Goal: Task Accomplishment & Management: Use online tool/utility

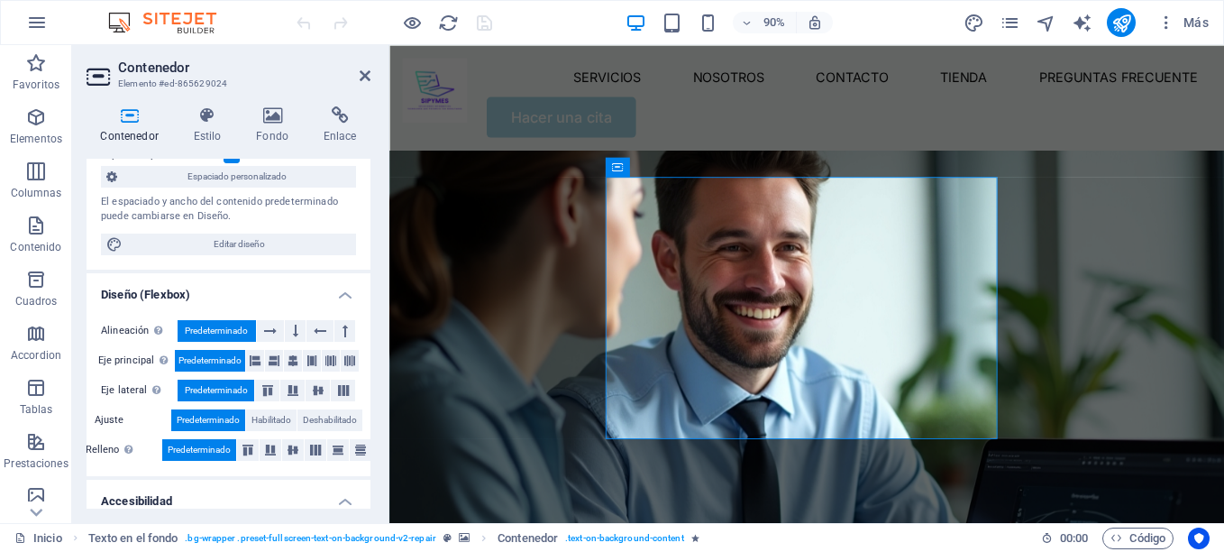
scroll to position [270, 0]
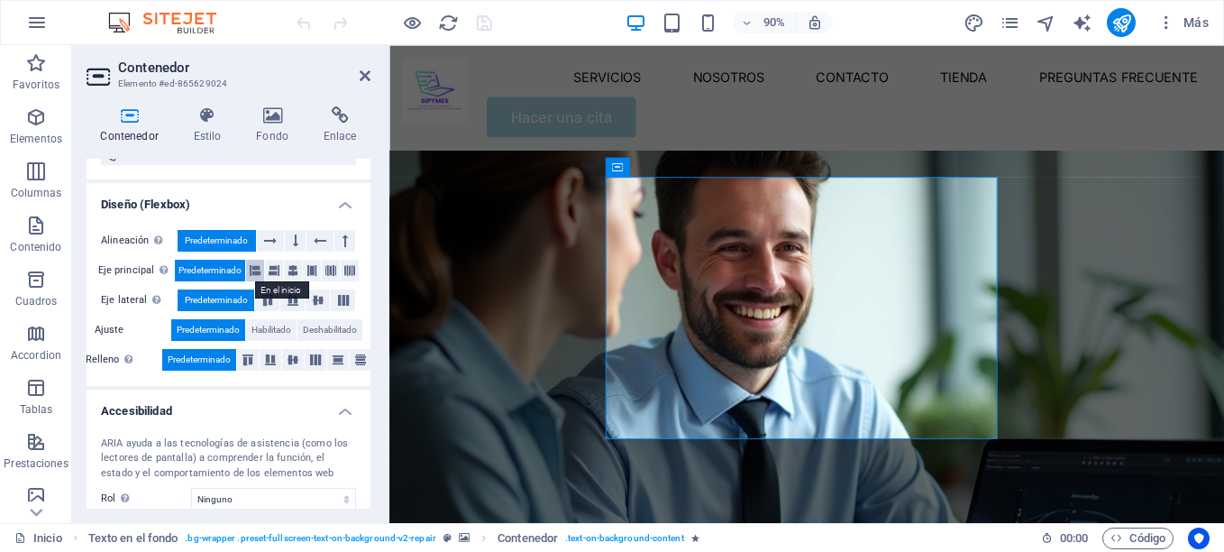
click at [254, 268] on icon at bounding box center [255, 271] width 11 height 22
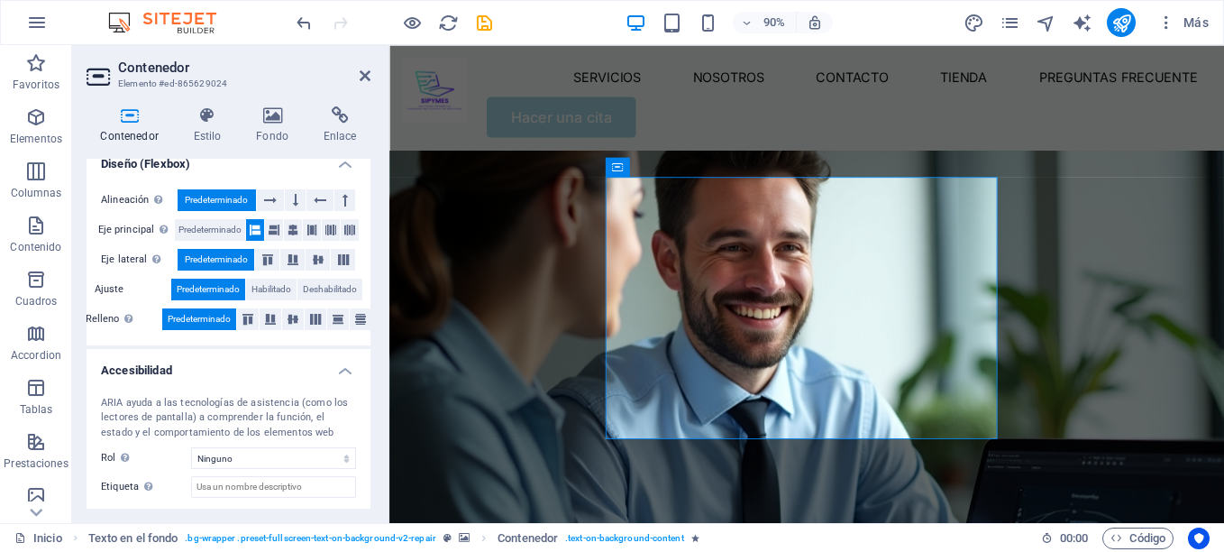
scroll to position [401, 0]
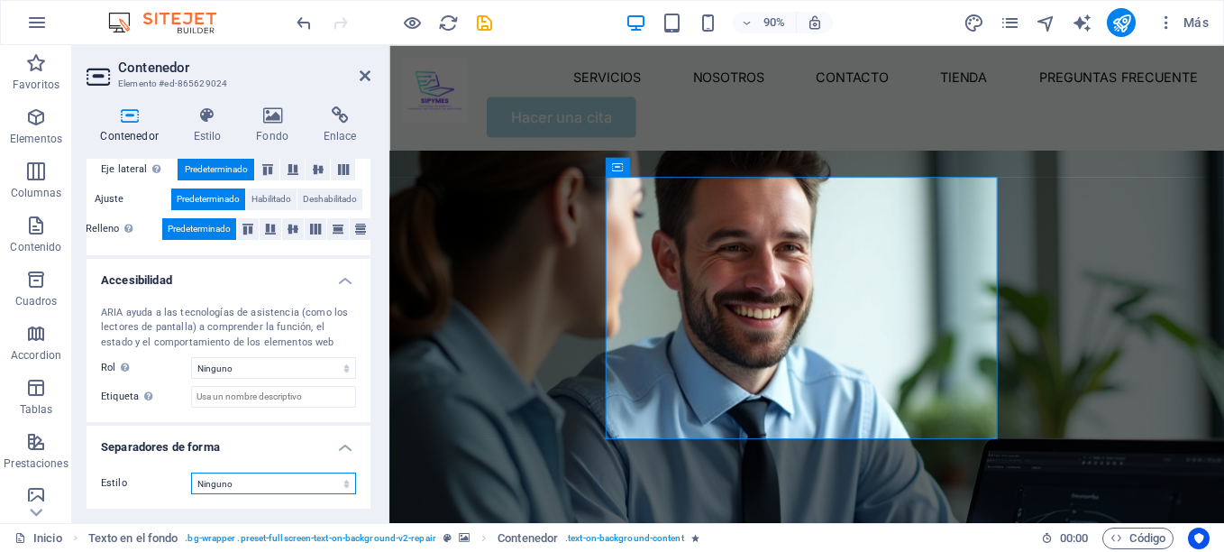
click at [248, 489] on select "Ninguno Triángulo Cuadrado Diagonal Polígono 1 Polígono 2 Zigzag Múltiples zigz…" at bounding box center [273, 483] width 165 height 22
click at [191, 472] on select "Ninguno Triángulo Cuadrado Diagonal Polígono 1 Polígono 2 Zigzag Múltiples zigz…" at bounding box center [273, 483] width 165 height 22
click at [297, 19] on icon "undo" at bounding box center [304, 23] width 21 height 21
select select "none"
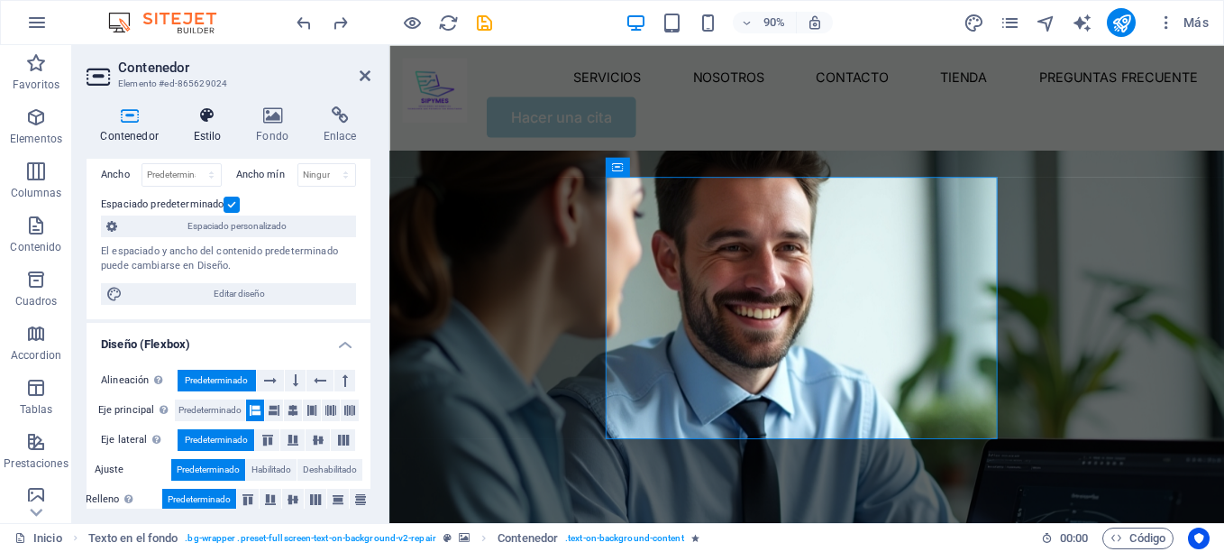
click at [200, 111] on icon at bounding box center [207, 115] width 56 height 18
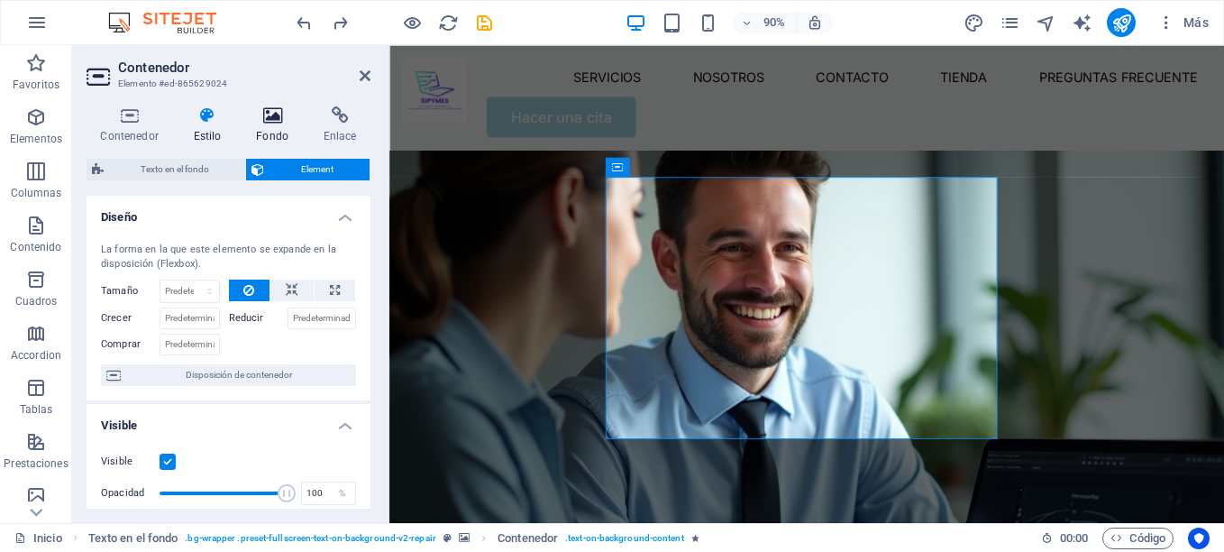
click at [280, 118] on icon at bounding box center [272, 115] width 60 height 18
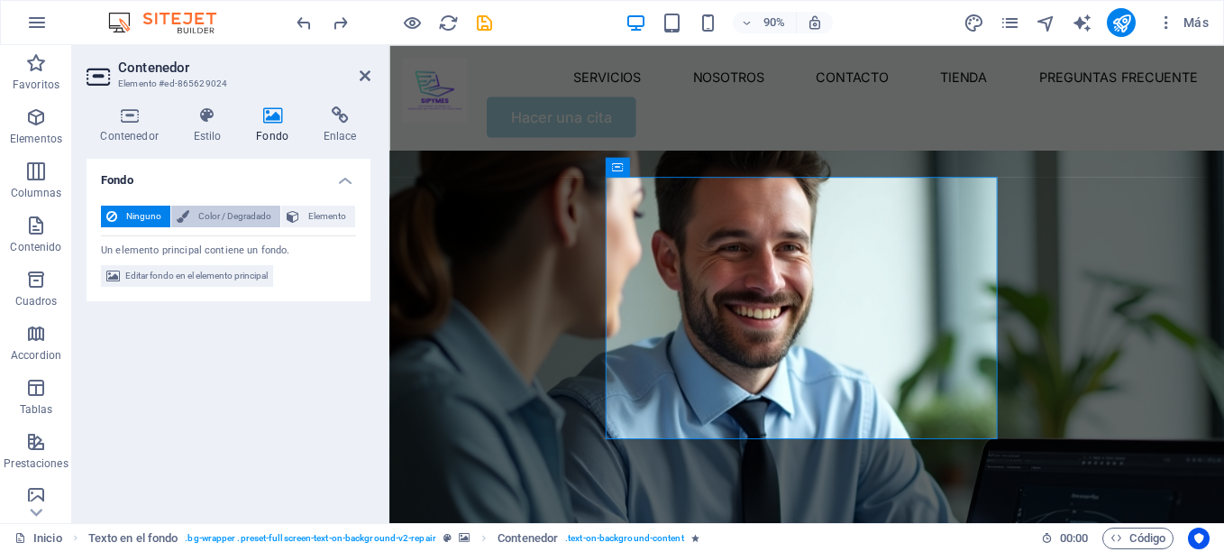
click at [196, 220] on span "Color / Degradado" at bounding box center [235, 217] width 80 height 22
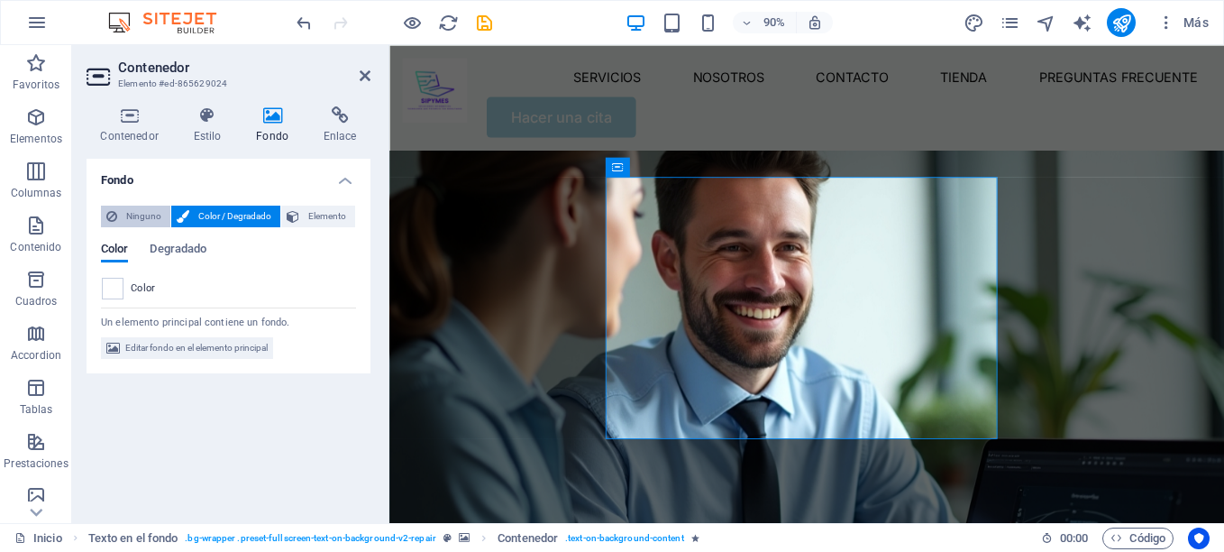
click at [123, 217] on span "Ninguno" at bounding box center [144, 217] width 42 height 22
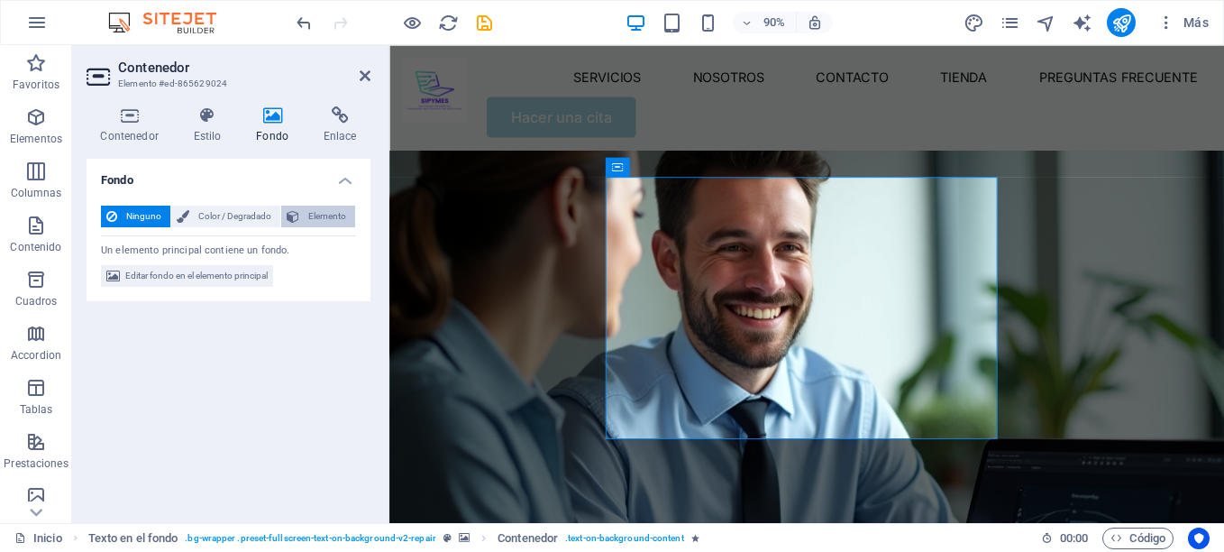
click at [297, 215] on icon at bounding box center [293, 217] width 13 height 22
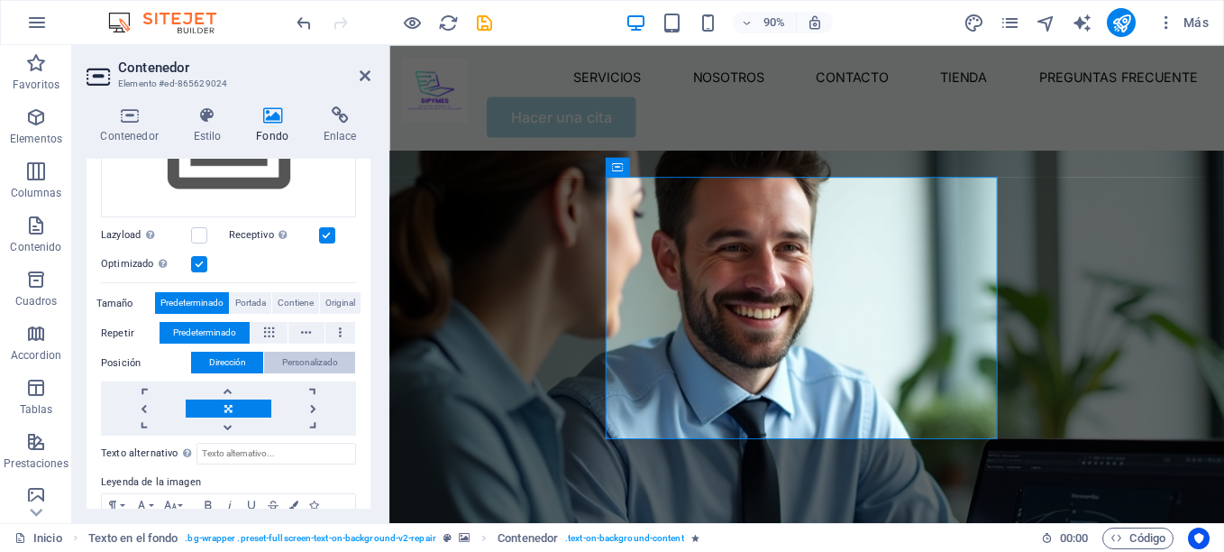
scroll to position [361, 0]
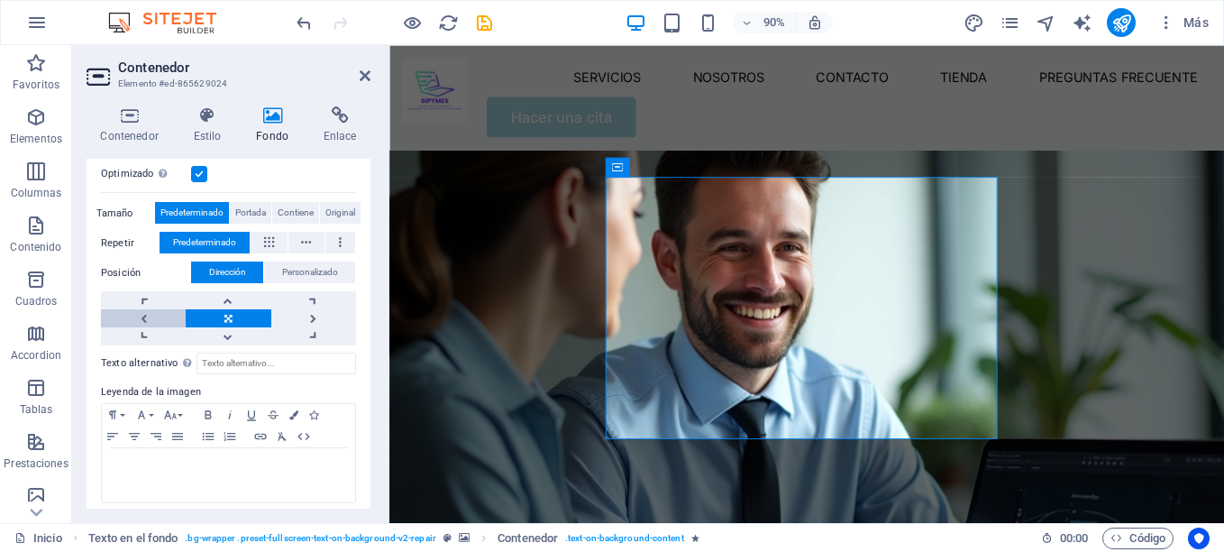
click at [142, 314] on link at bounding box center [143, 318] width 85 height 18
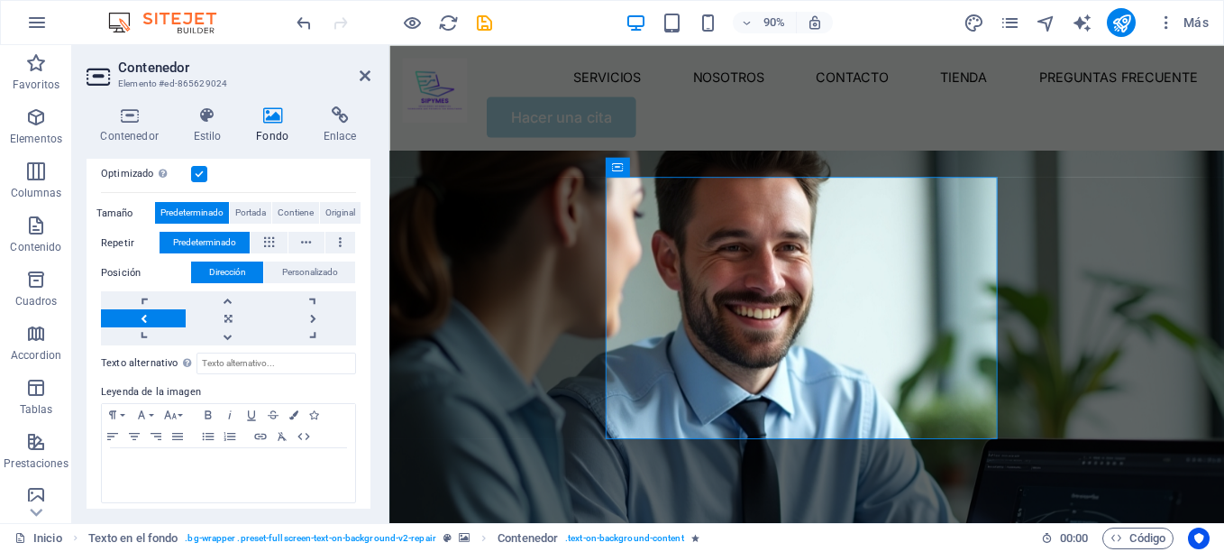
click at [142, 314] on link at bounding box center [143, 318] width 85 height 18
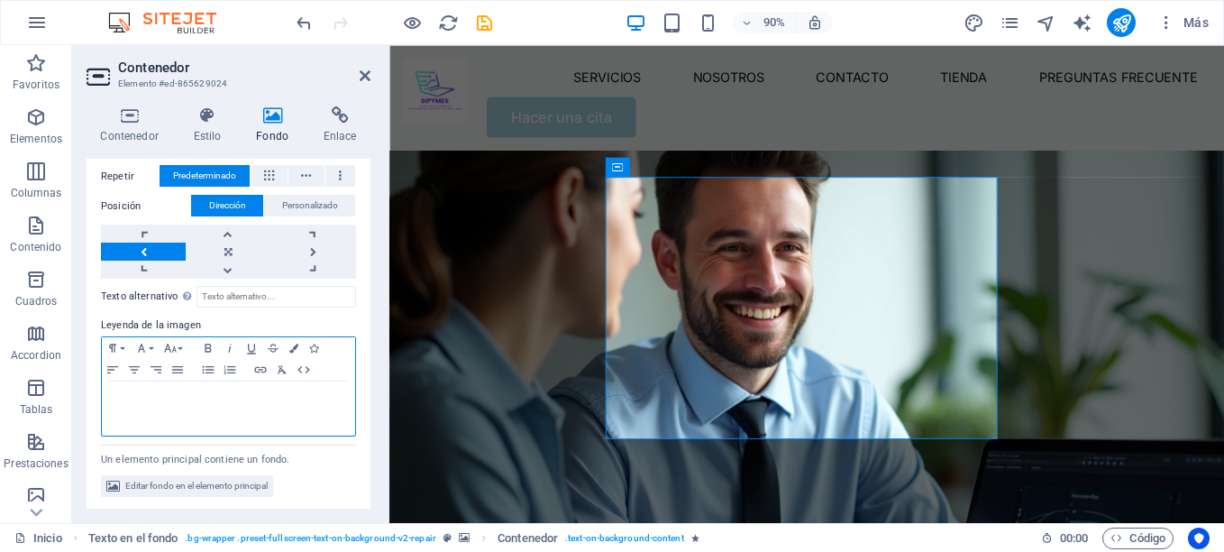
click at [188, 392] on p at bounding box center [228, 398] width 235 height 16
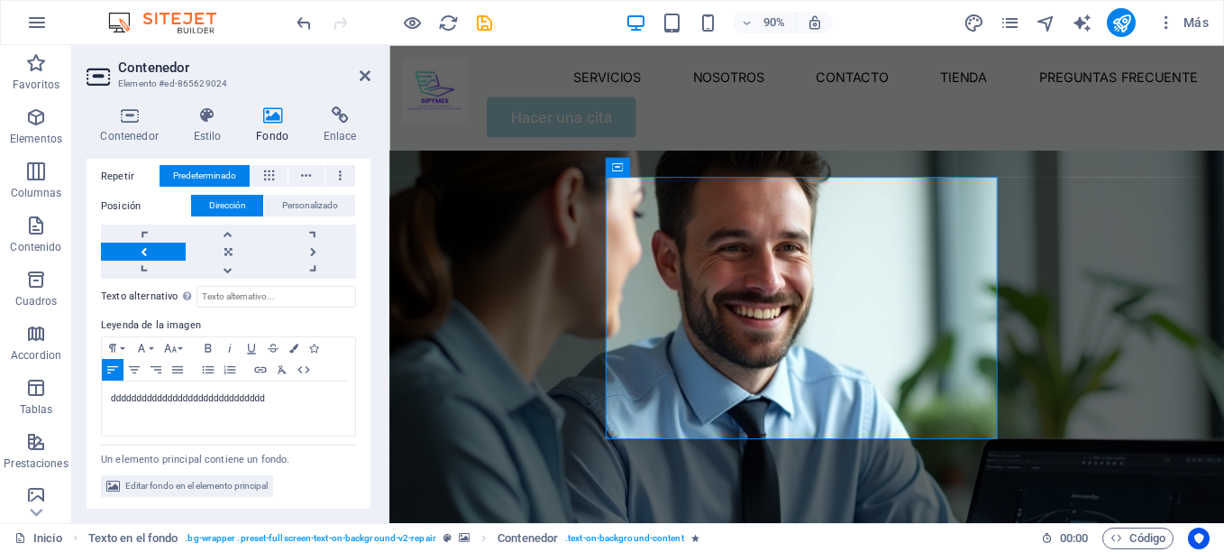
click at [480, 23] on icon "save" at bounding box center [484, 23] width 21 height 21
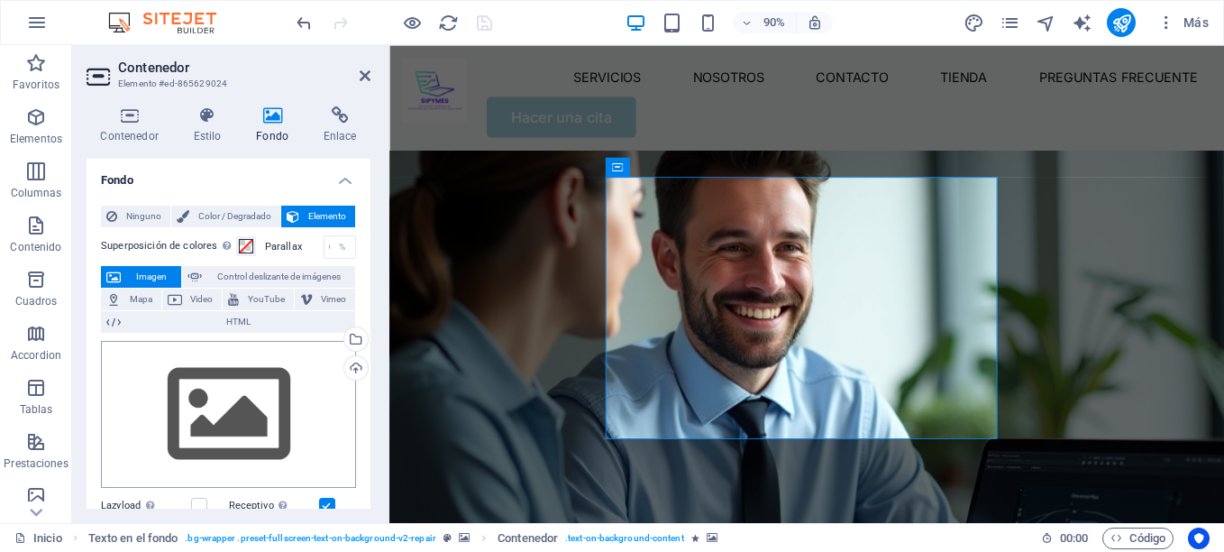
scroll to position [397, 0]
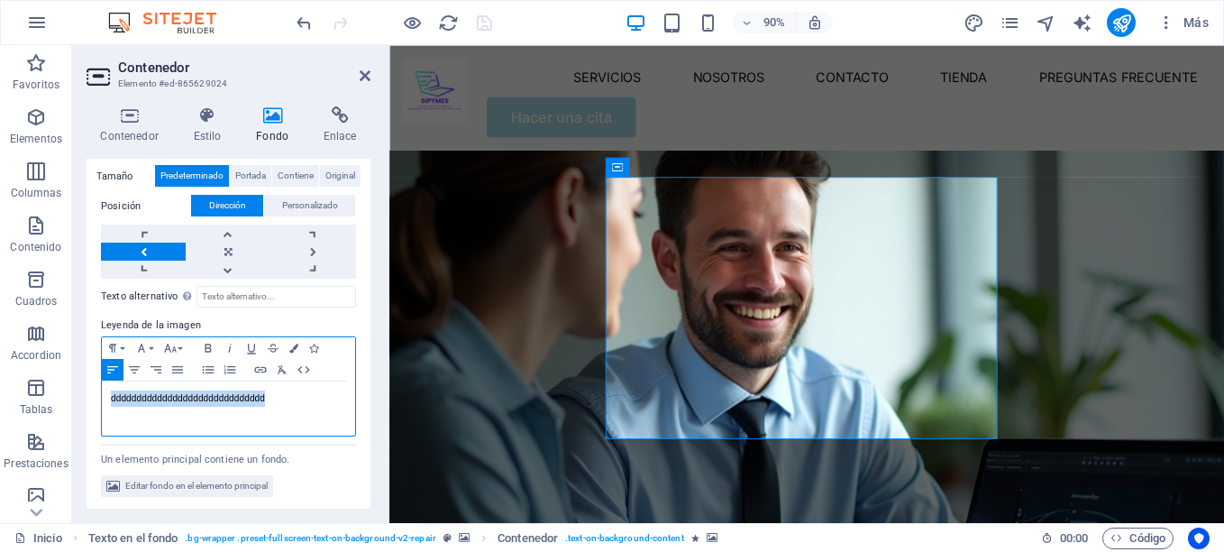
drag, startPoint x: 288, startPoint y: 394, endPoint x: -4, endPoint y: 382, distance: 291.4
click at [0, 382] on html "[DOMAIN_NAME] Inicio Favoritos Elementos Columnas Contenido Cuadros Accordion T…" at bounding box center [612, 276] width 1224 height 552
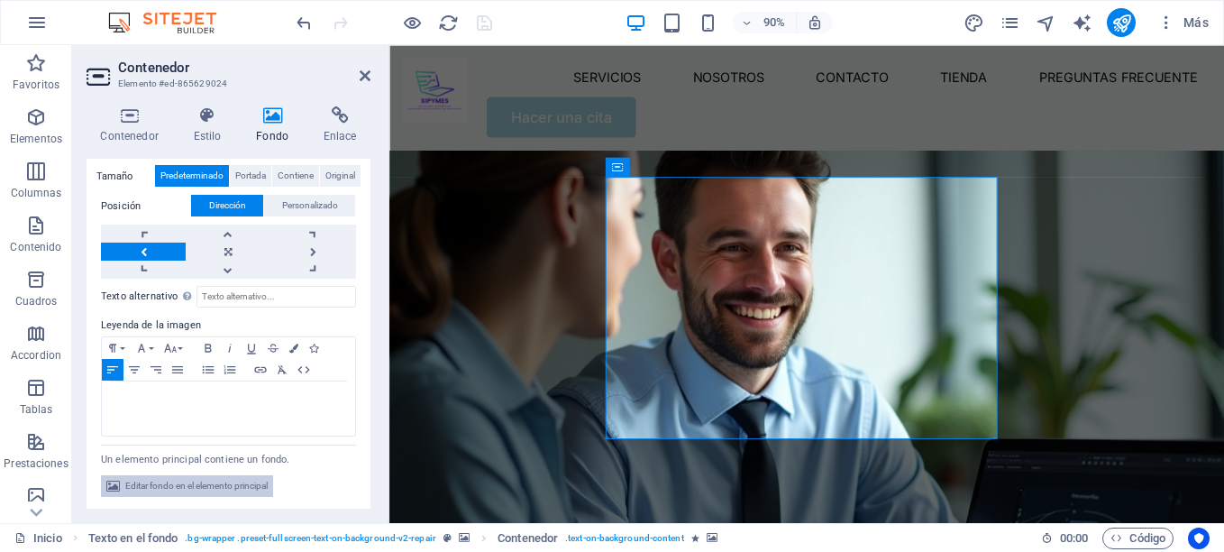
click at [189, 481] on span "Editar fondo en el elemento principal" at bounding box center [196, 486] width 142 height 22
select select "%"
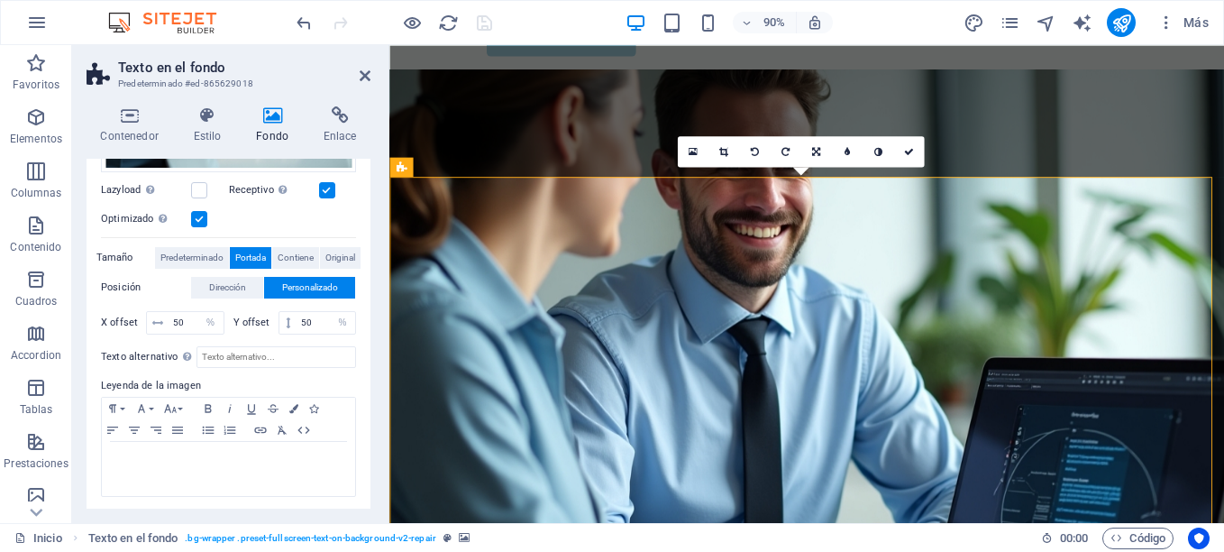
scroll to position [0, 0]
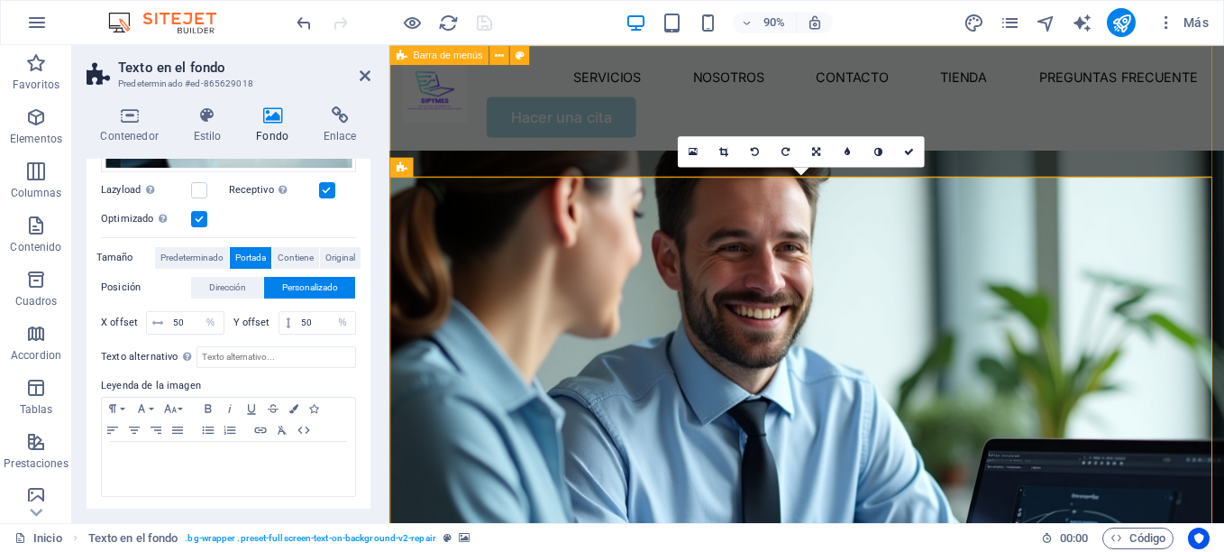
click at [886, 58] on div "Servicios Nosotros Contacto Tienda Preguntas Frecuente Hacer una cita" at bounding box center [852, 103] width 927 height 117
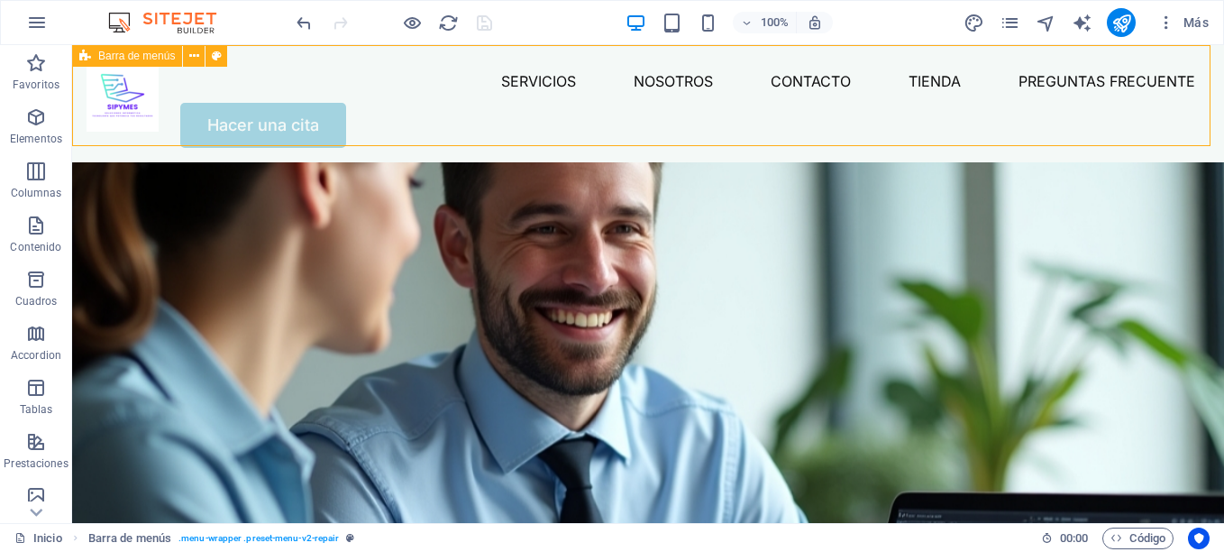
click at [836, 57] on div "Servicios Nosotros Contacto Tienda Preguntas Frecuente Hacer una cita" at bounding box center [648, 103] width 1152 height 117
select select "banner"
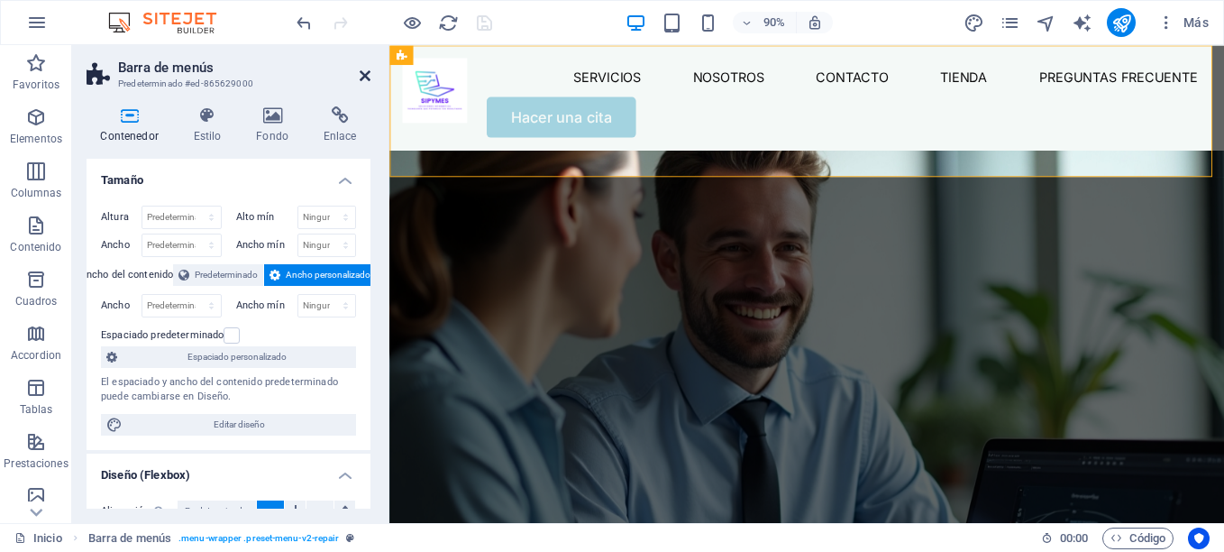
click at [366, 72] on icon at bounding box center [365, 76] width 11 height 14
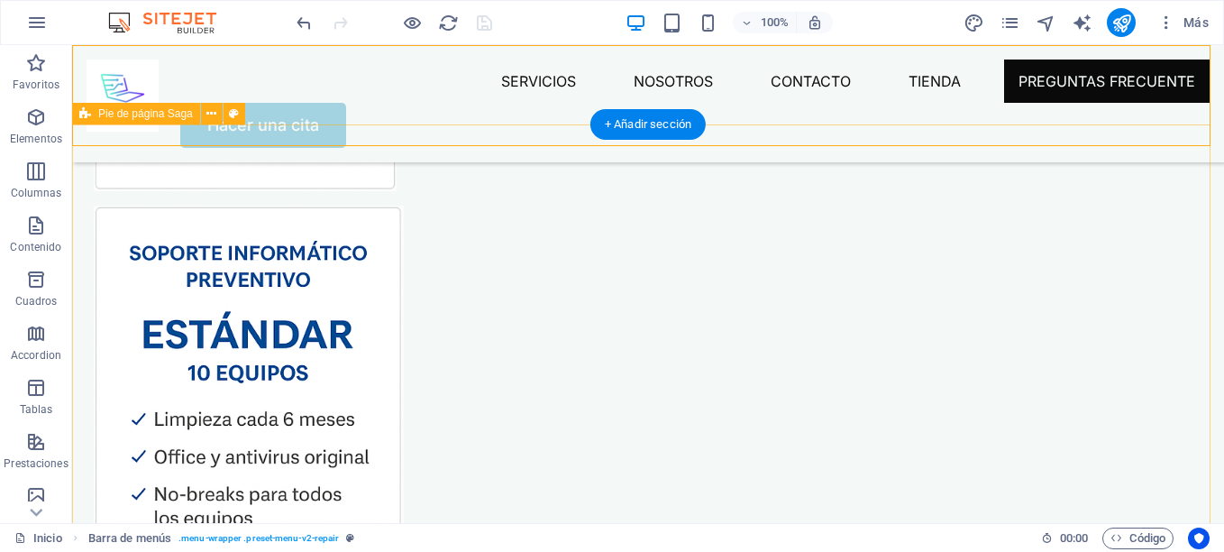
scroll to position [7073, 0]
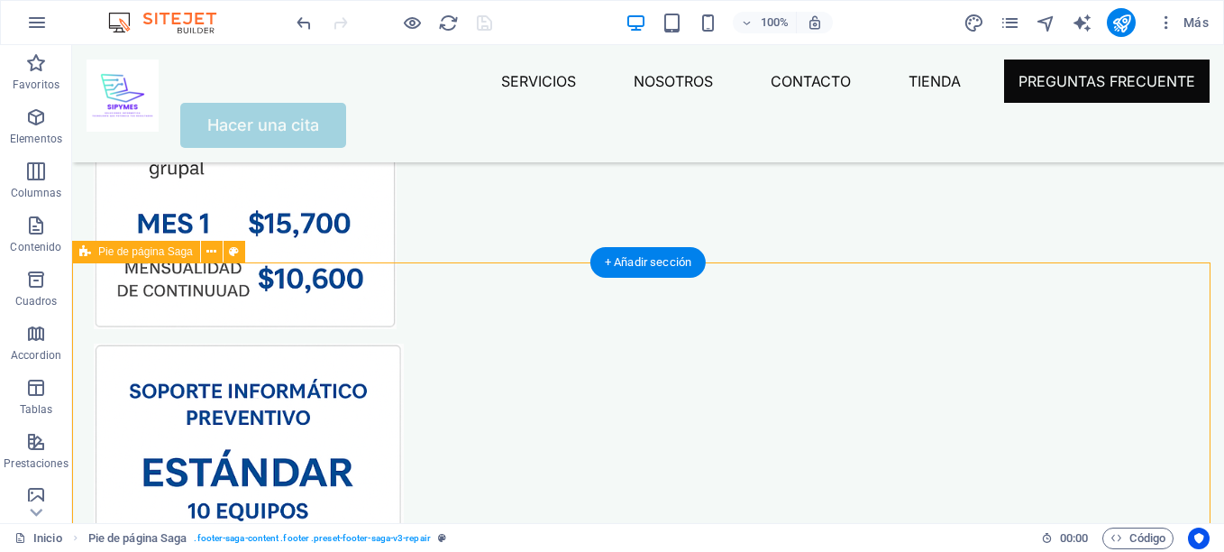
click at [132, 256] on span "Pie de página Saga" at bounding box center [145, 251] width 95 height 11
click at [165, 249] on span "Pie de página Saga" at bounding box center [145, 251] width 95 height 11
click at [209, 255] on icon at bounding box center [211, 251] width 10 height 19
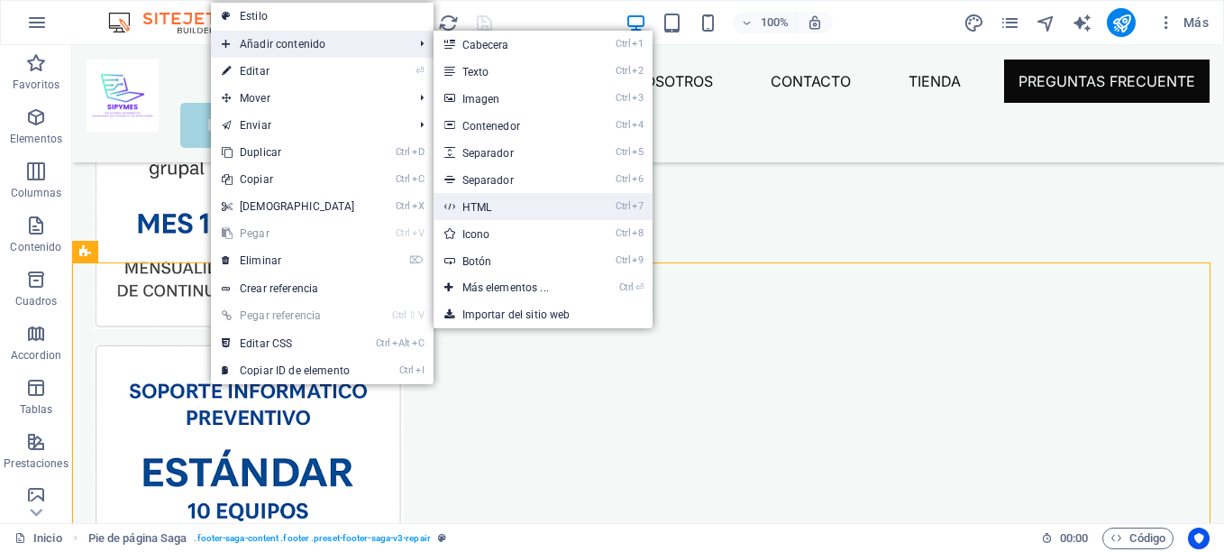
click at [486, 206] on link "Ctrl 7 HTML" at bounding box center [509, 206] width 151 height 27
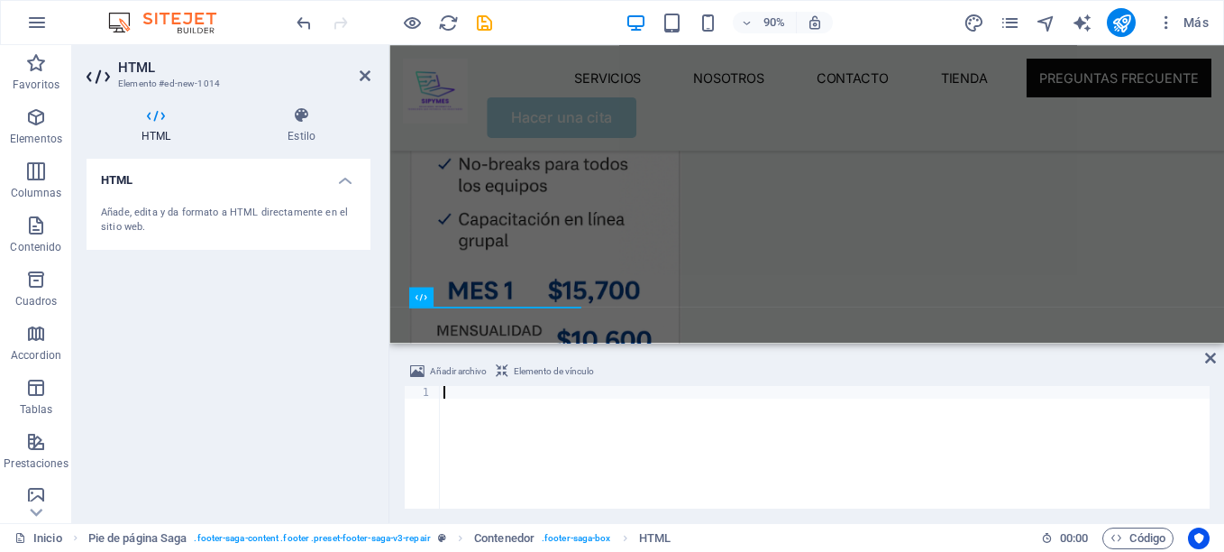
type textarea "</script>"
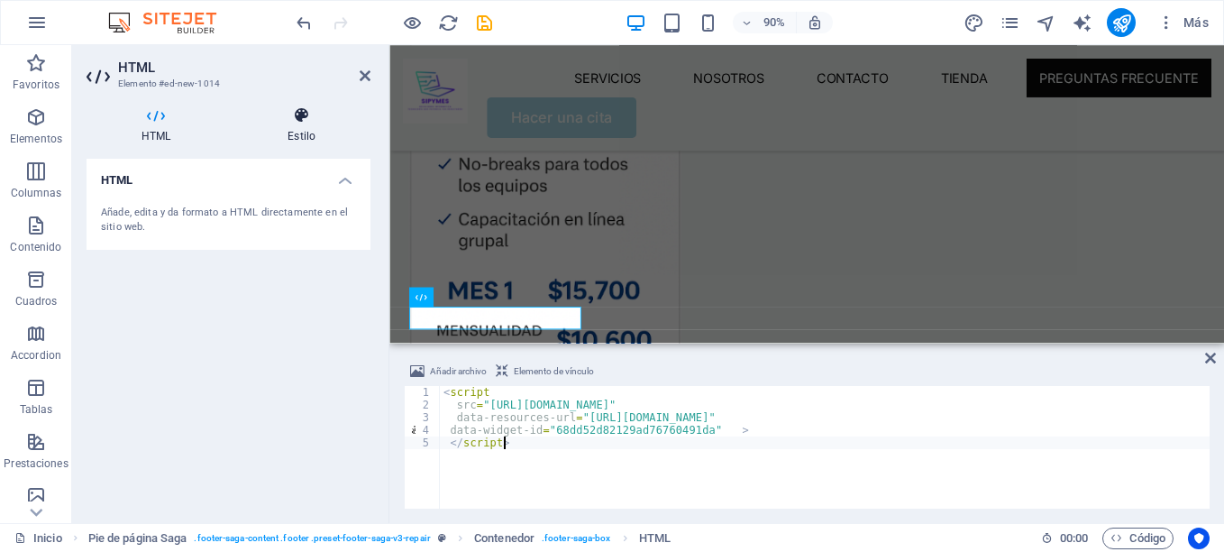
click at [293, 126] on h4 "Estilo" at bounding box center [302, 125] width 138 height 38
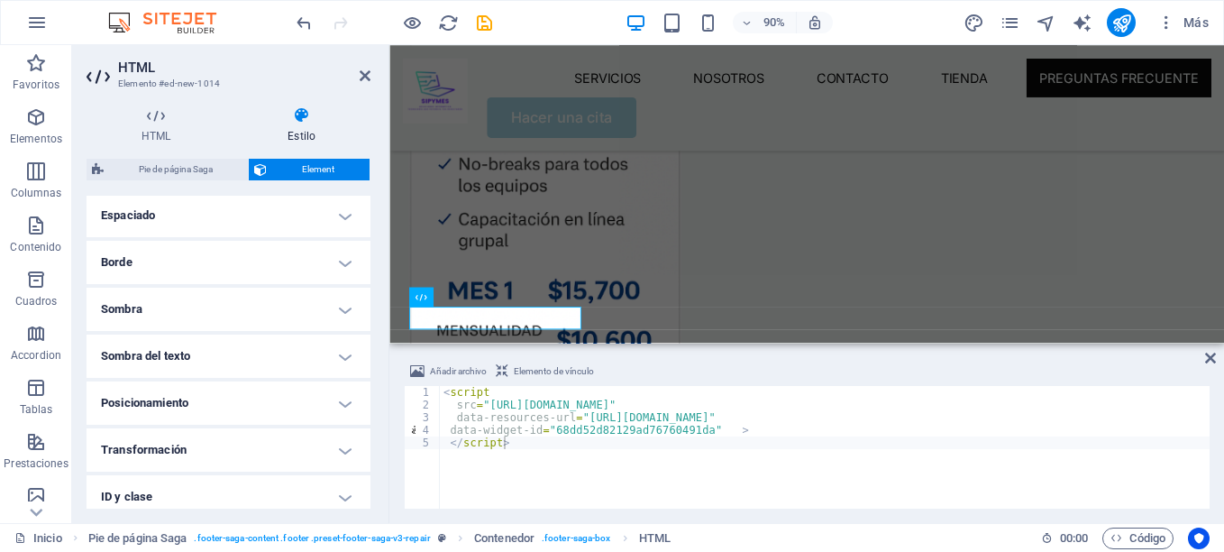
scroll to position [464, 0]
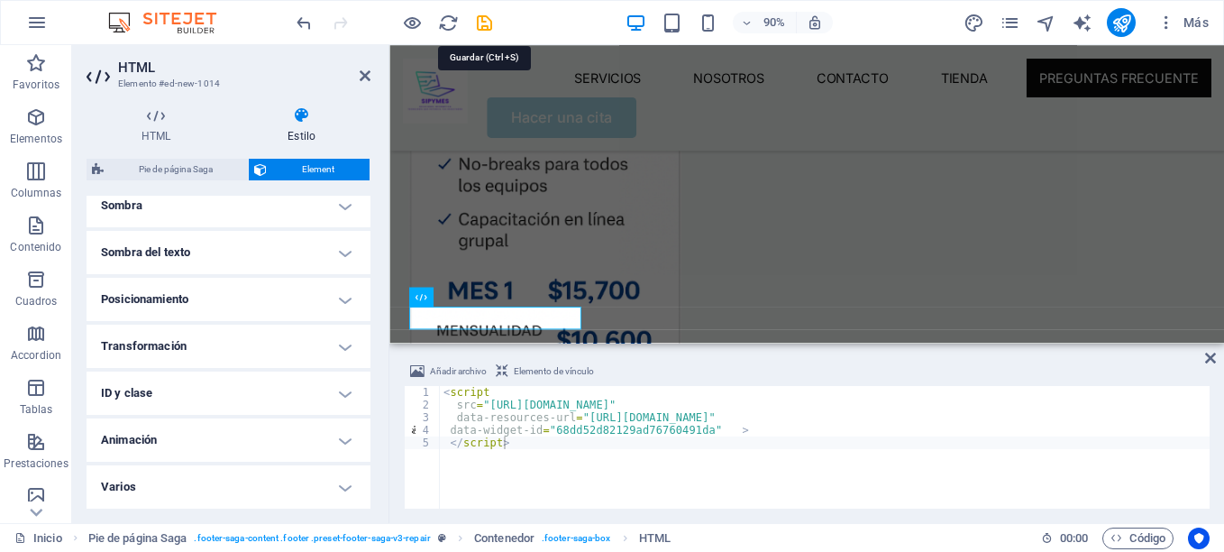
drag, startPoint x: 480, startPoint y: 20, endPoint x: 464, endPoint y: 28, distance: 18.1
click at [479, 22] on icon "save" at bounding box center [484, 23] width 21 height 21
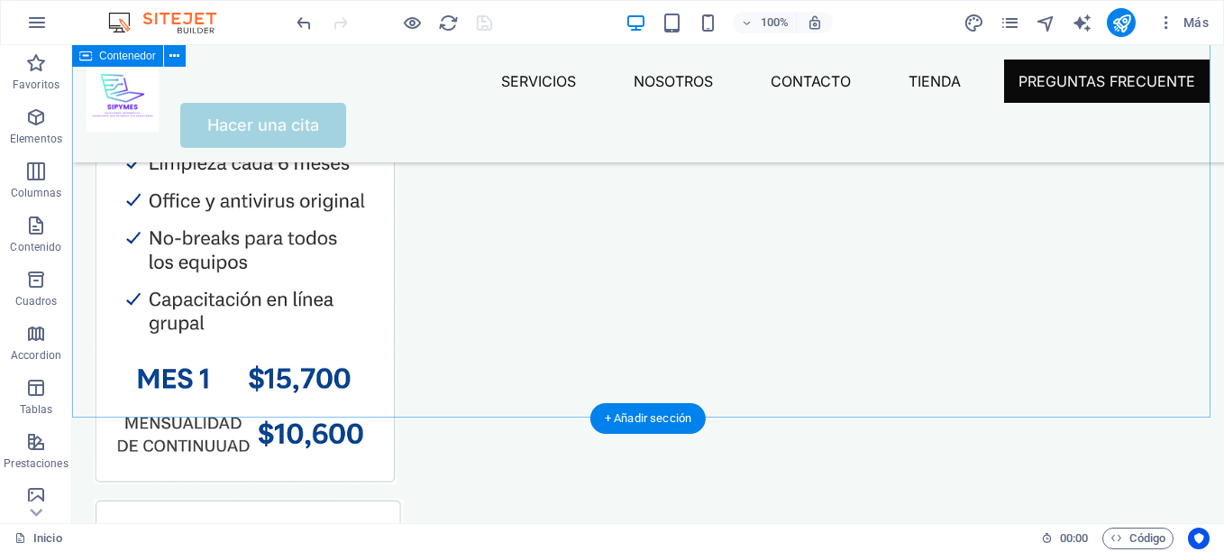
scroll to position [6918, 0]
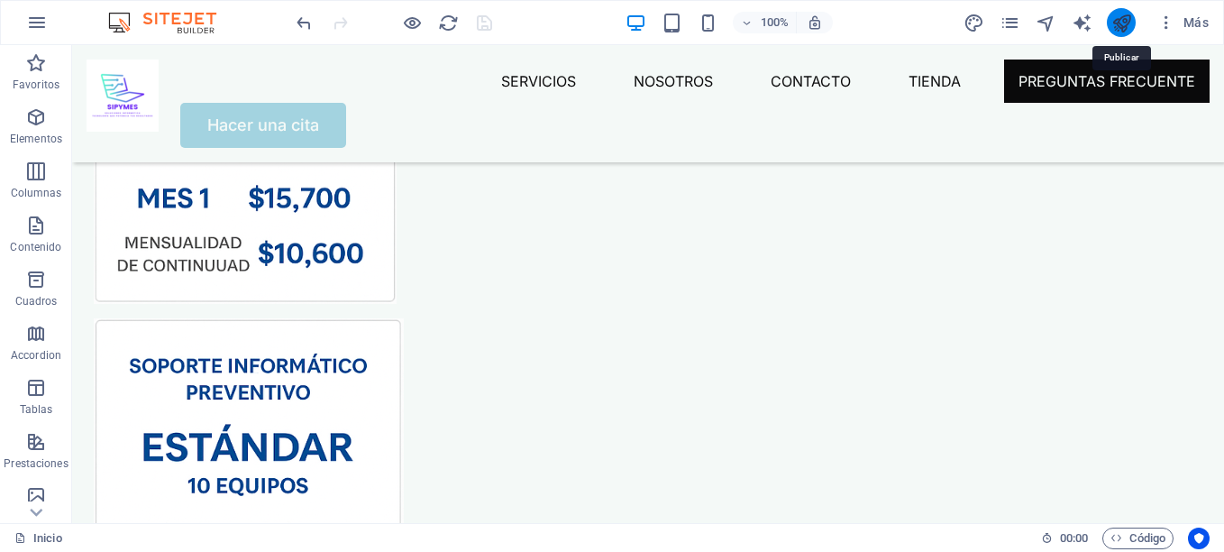
click at [1121, 25] on icon "publish" at bounding box center [1121, 23] width 21 height 21
